Goal: Information Seeking & Learning: Stay updated

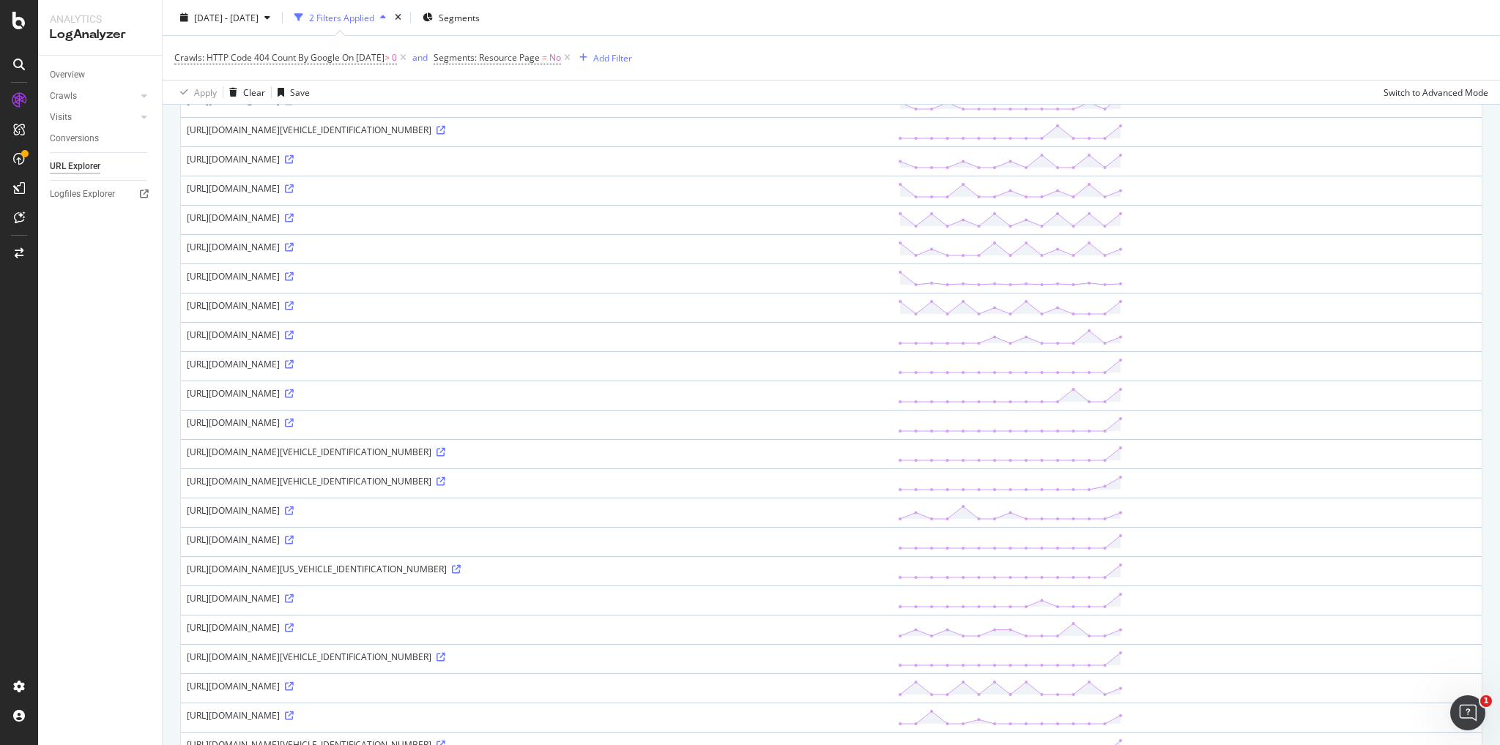
scroll to position [532, 0]
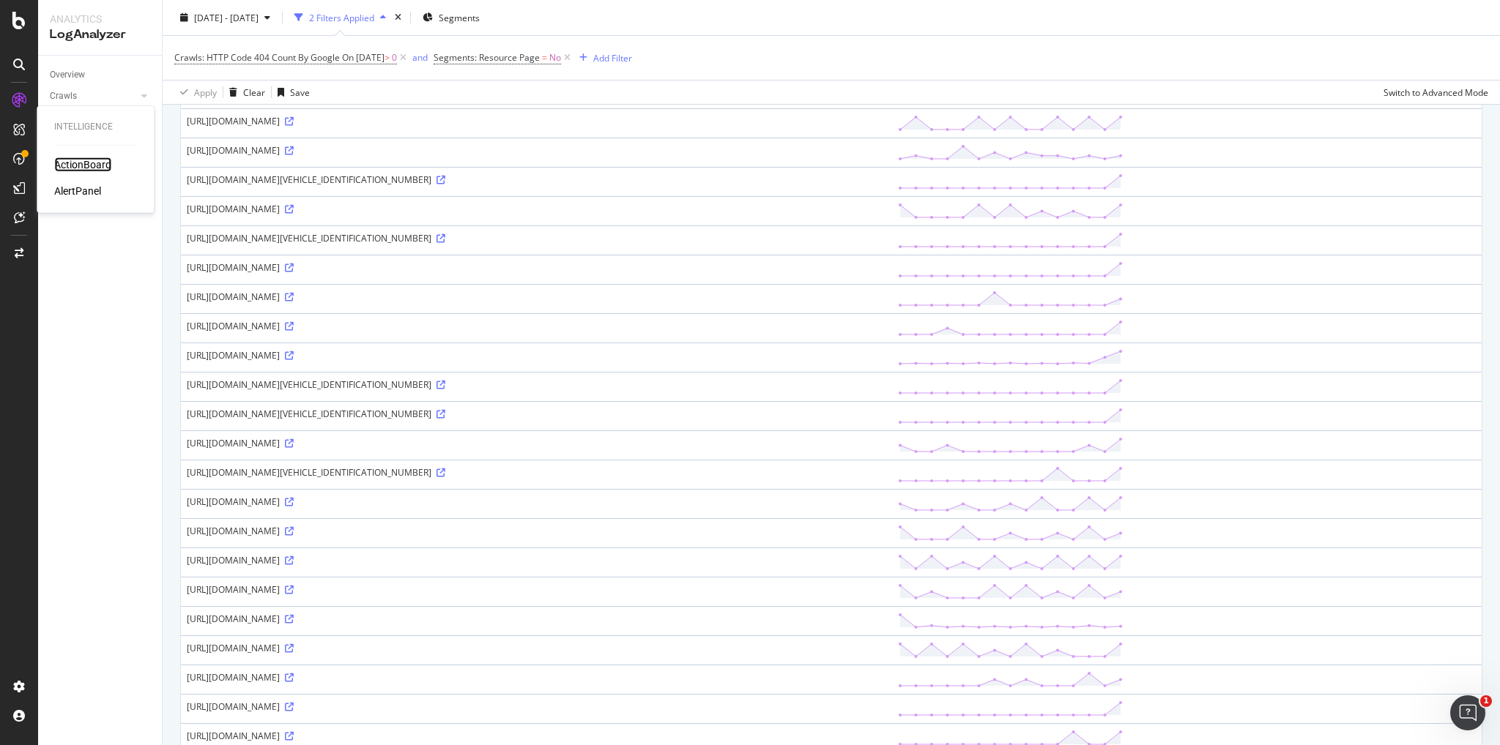
click at [91, 165] on div "ActionBoard" at bounding box center [82, 164] width 57 height 15
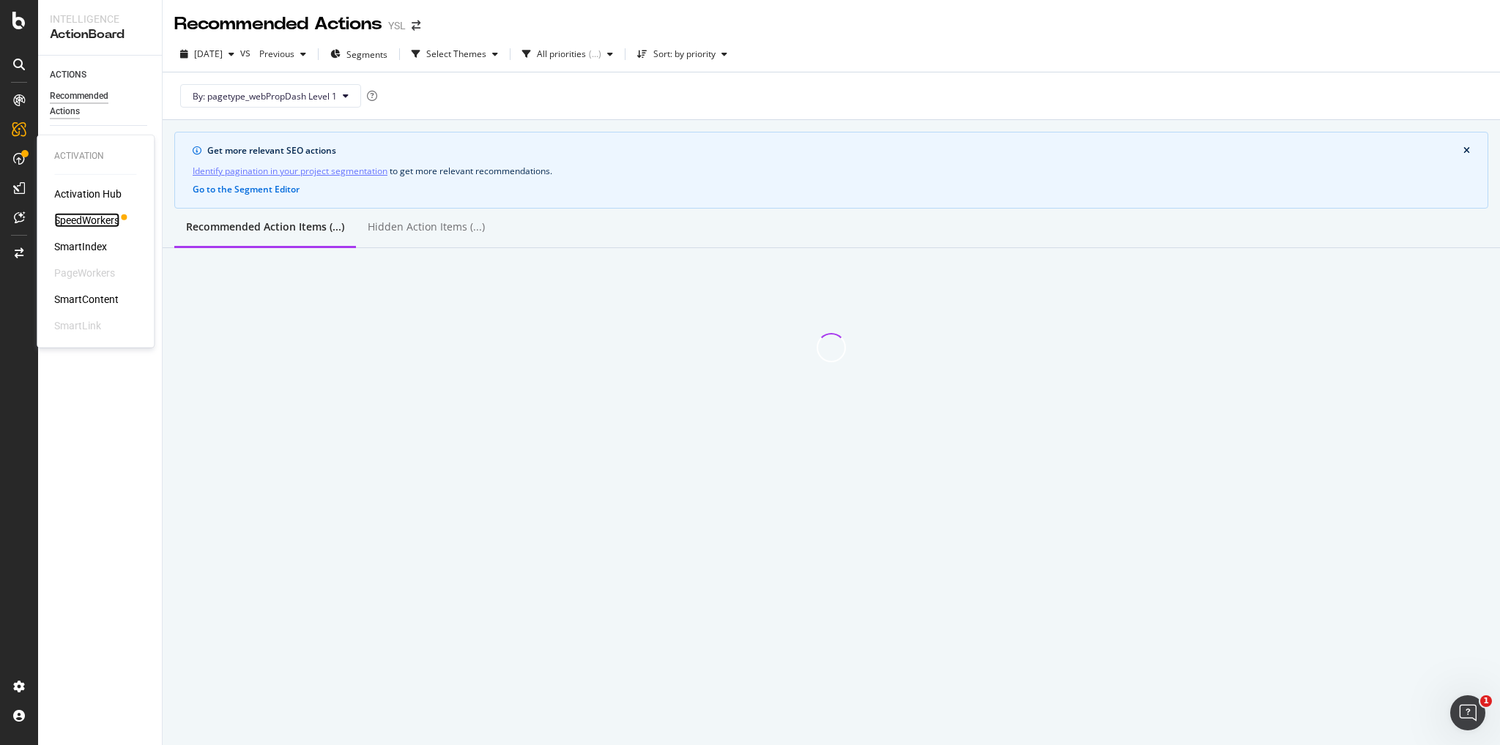
click at [73, 220] on div "SpeedWorkers" at bounding box center [86, 220] width 65 height 15
